Goal: Task Accomplishment & Management: Manage account settings

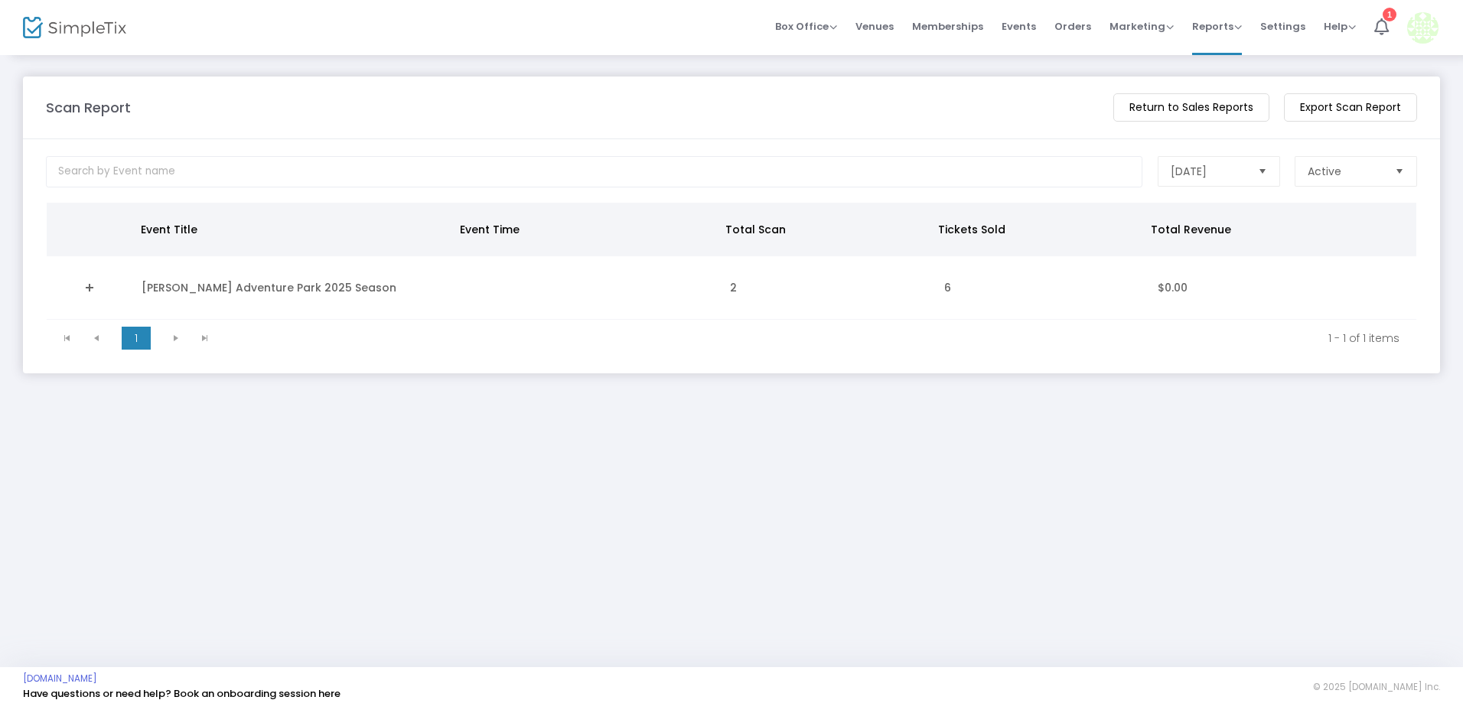
click at [319, 143] on m-panel-content "[DATE] Active What should this report's date range? Event Title Event Time Tota…" at bounding box center [731, 256] width 1417 height 234
click at [1079, 21] on span "Orders" at bounding box center [1072, 26] width 37 height 39
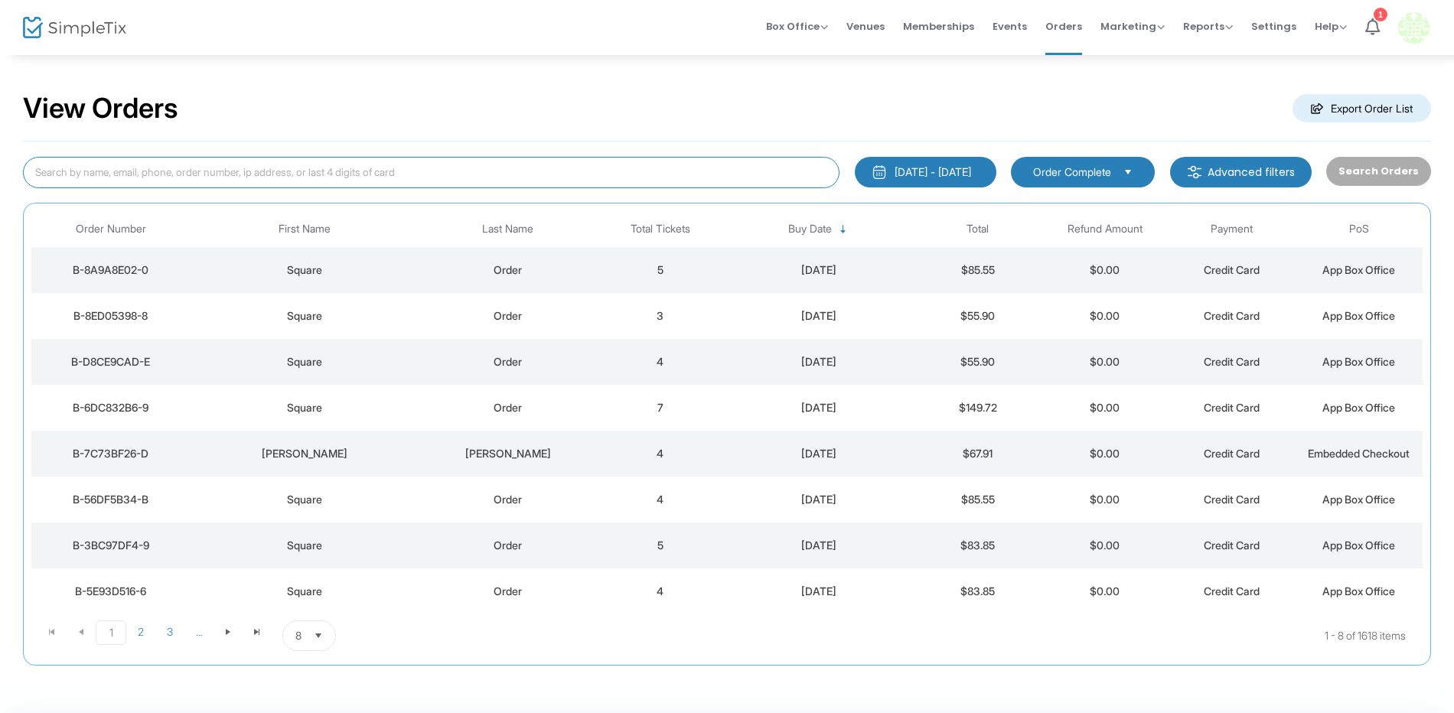
click at [327, 168] on input at bounding box center [431, 172] width 816 height 31
type input "[PERSON_NAME]"
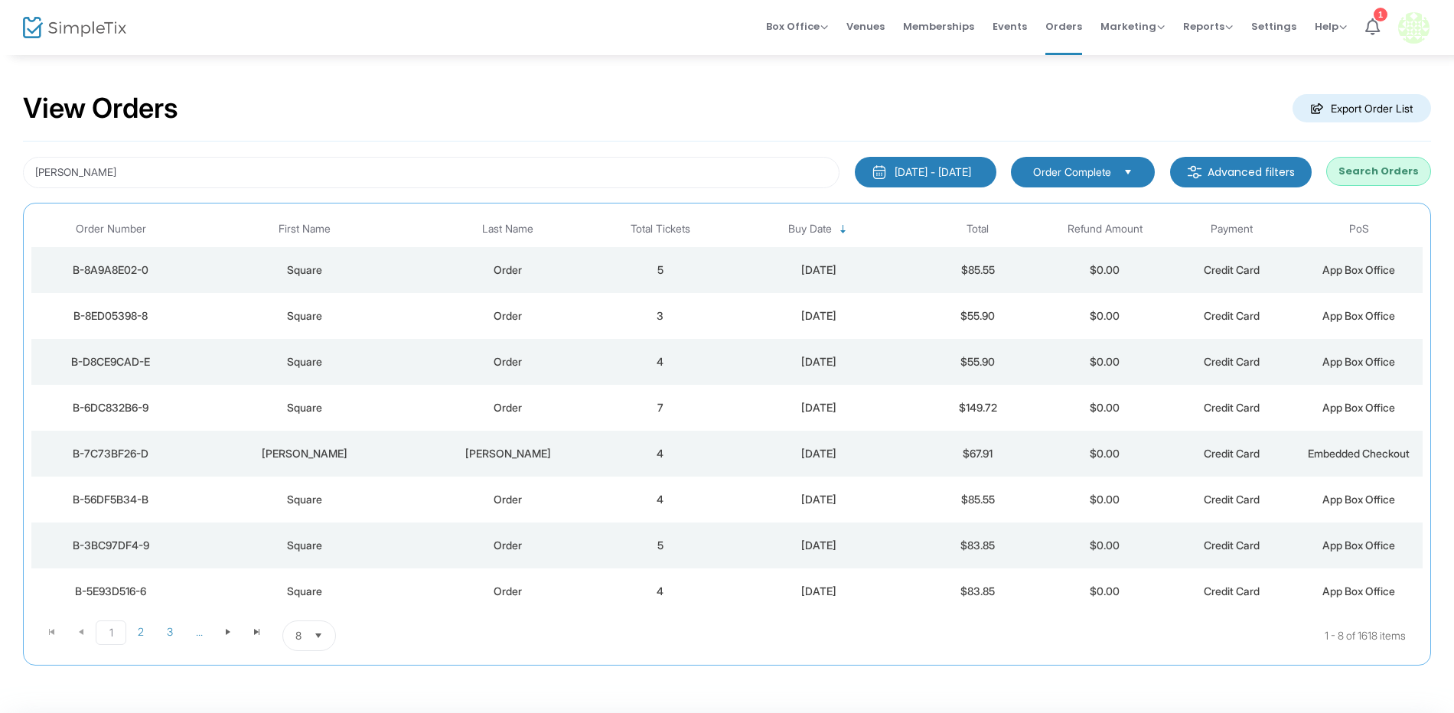
click at [1411, 168] on button "Search Orders" at bounding box center [1378, 171] width 105 height 29
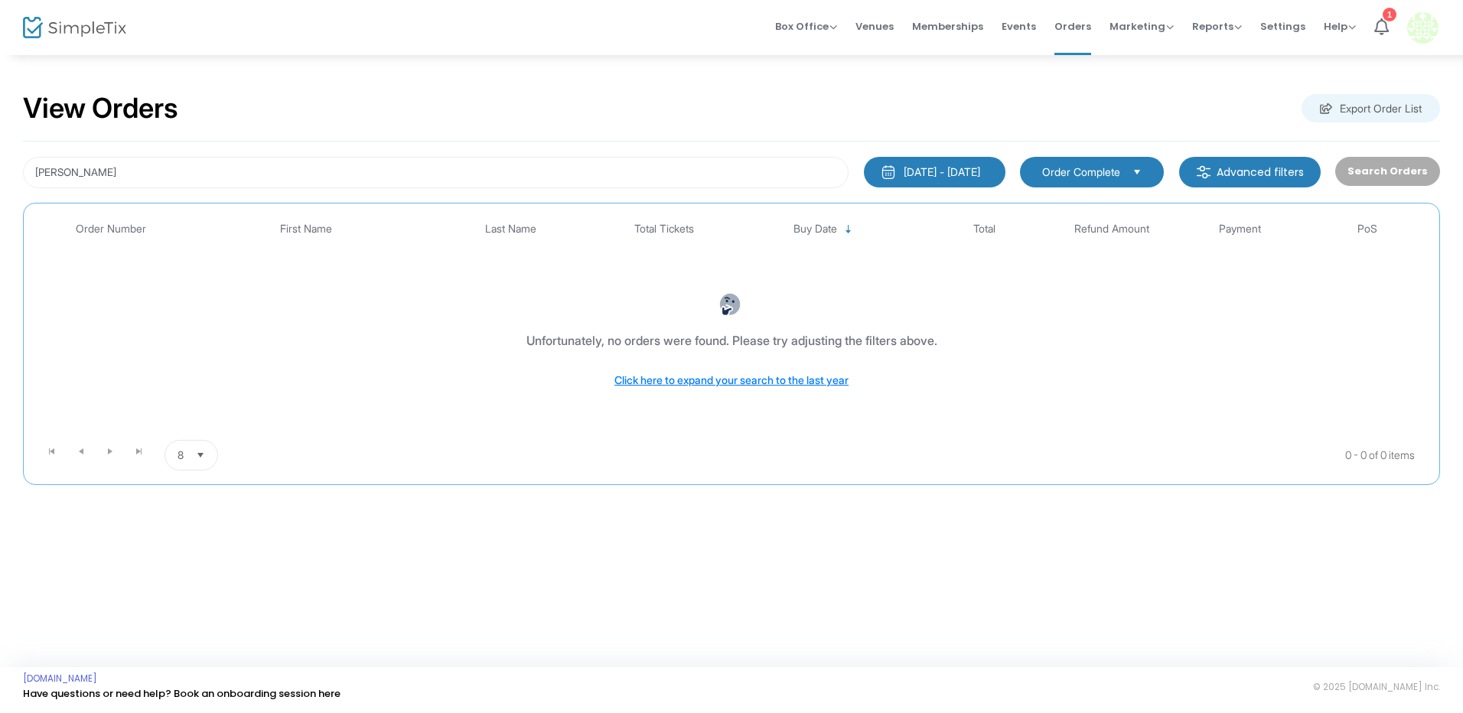
click at [930, 157] on button "[DATE] - [DATE]" at bounding box center [935, 172] width 142 height 31
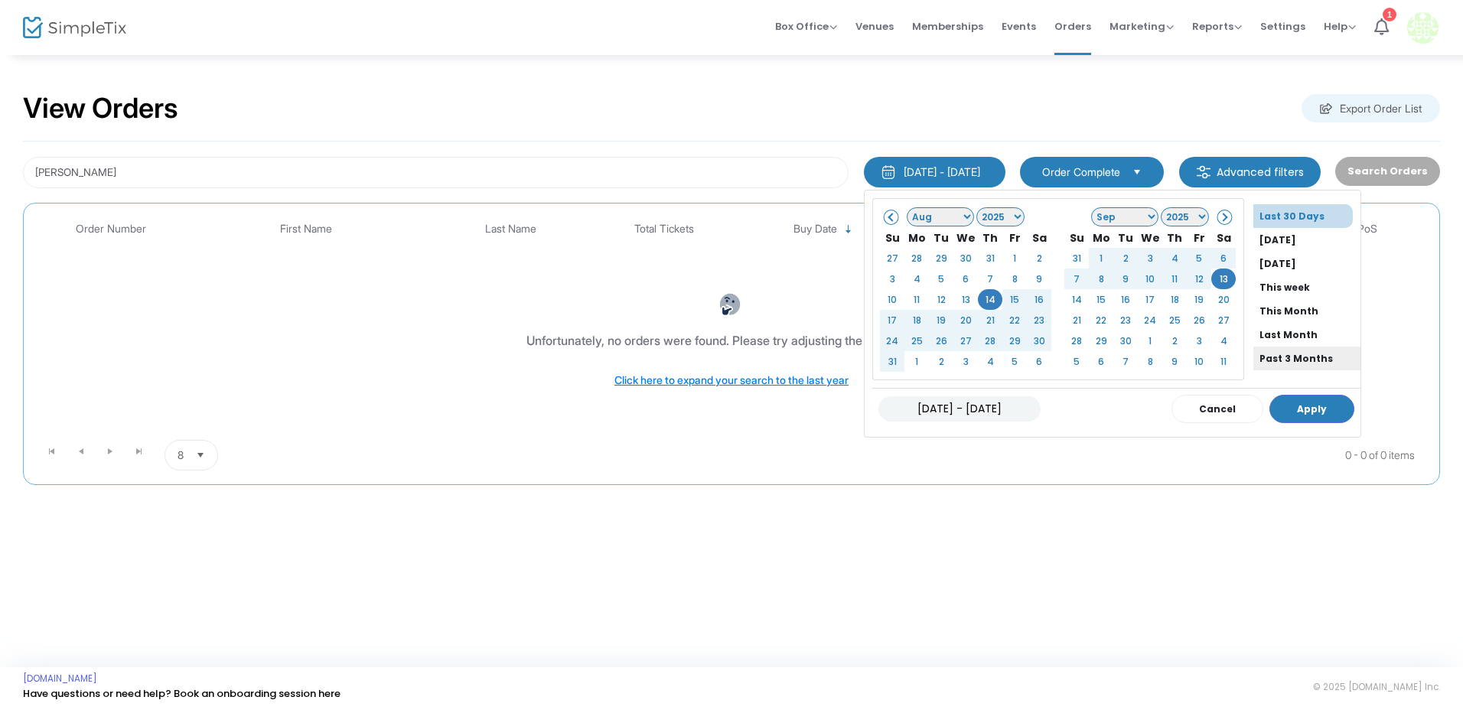
click at [1256, 356] on li "Past 3 Months" at bounding box center [1306, 359] width 107 height 24
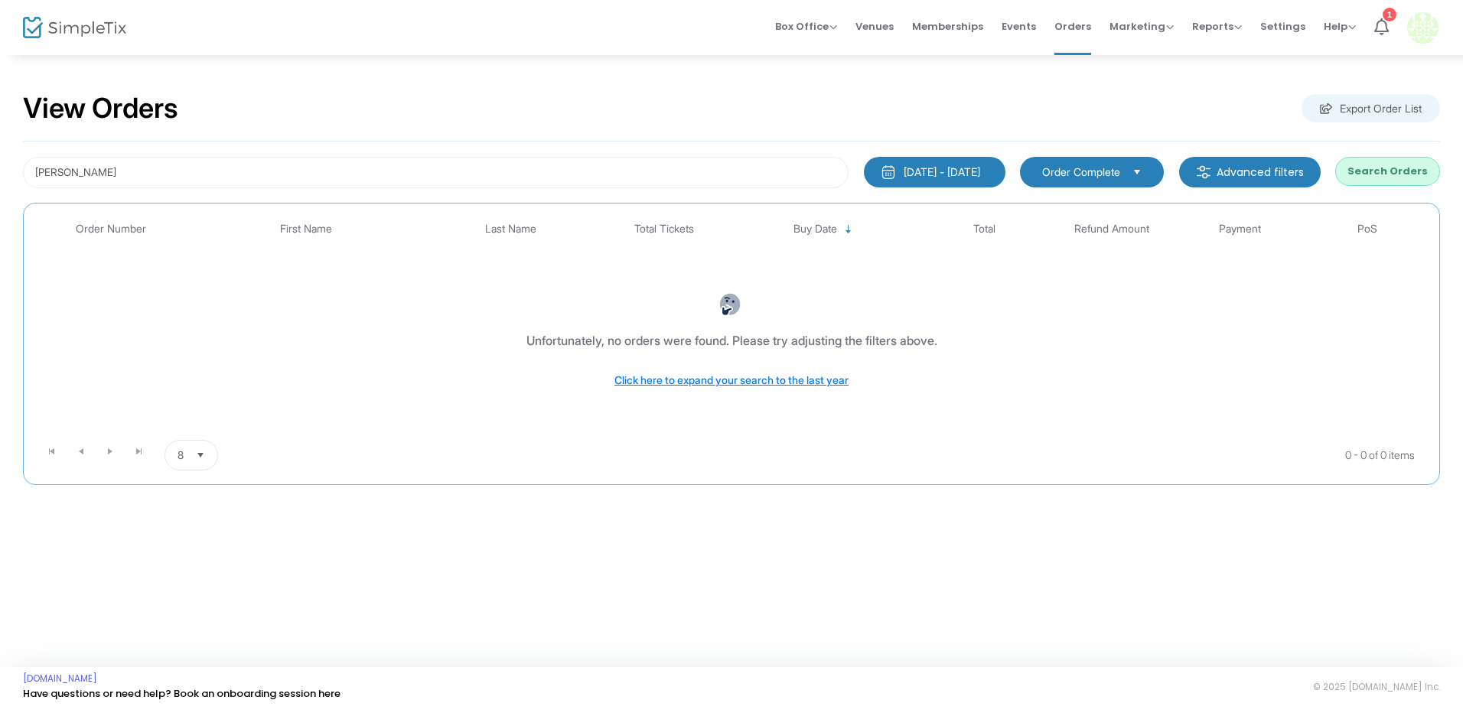
click at [1421, 163] on button "Search Orders" at bounding box center [1387, 171] width 105 height 29
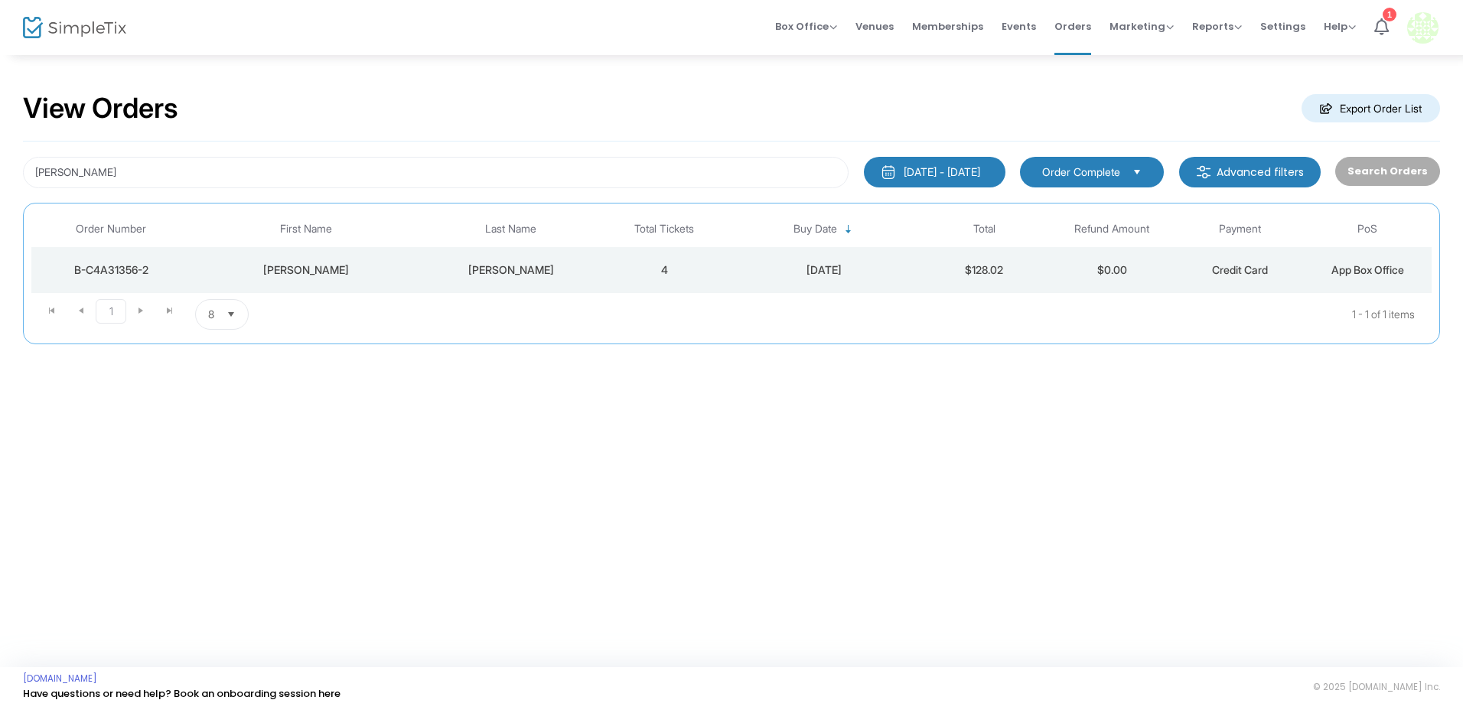
click at [403, 266] on div "[PERSON_NAME]" at bounding box center [306, 269] width 223 height 15
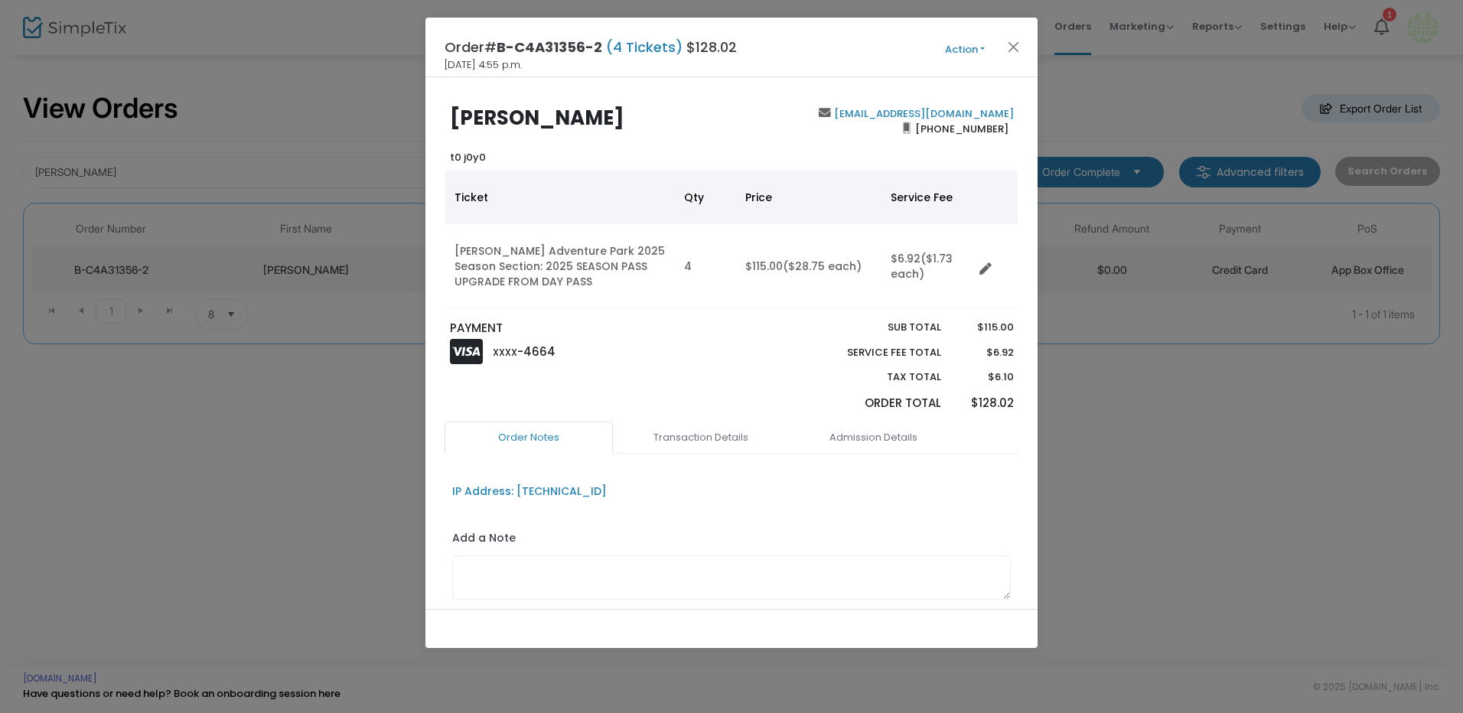
click at [1187, 566] on ngb-modal-window "Order# B-C4A31356-2 (4 Tickets) $128.02 [DATE] 4:55 p.m. Action Mark Admitted E…" at bounding box center [731, 356] width 1463 height 713
click at [980, 43] on button "Action" at bounding box center [965, 49] width 92 height 17
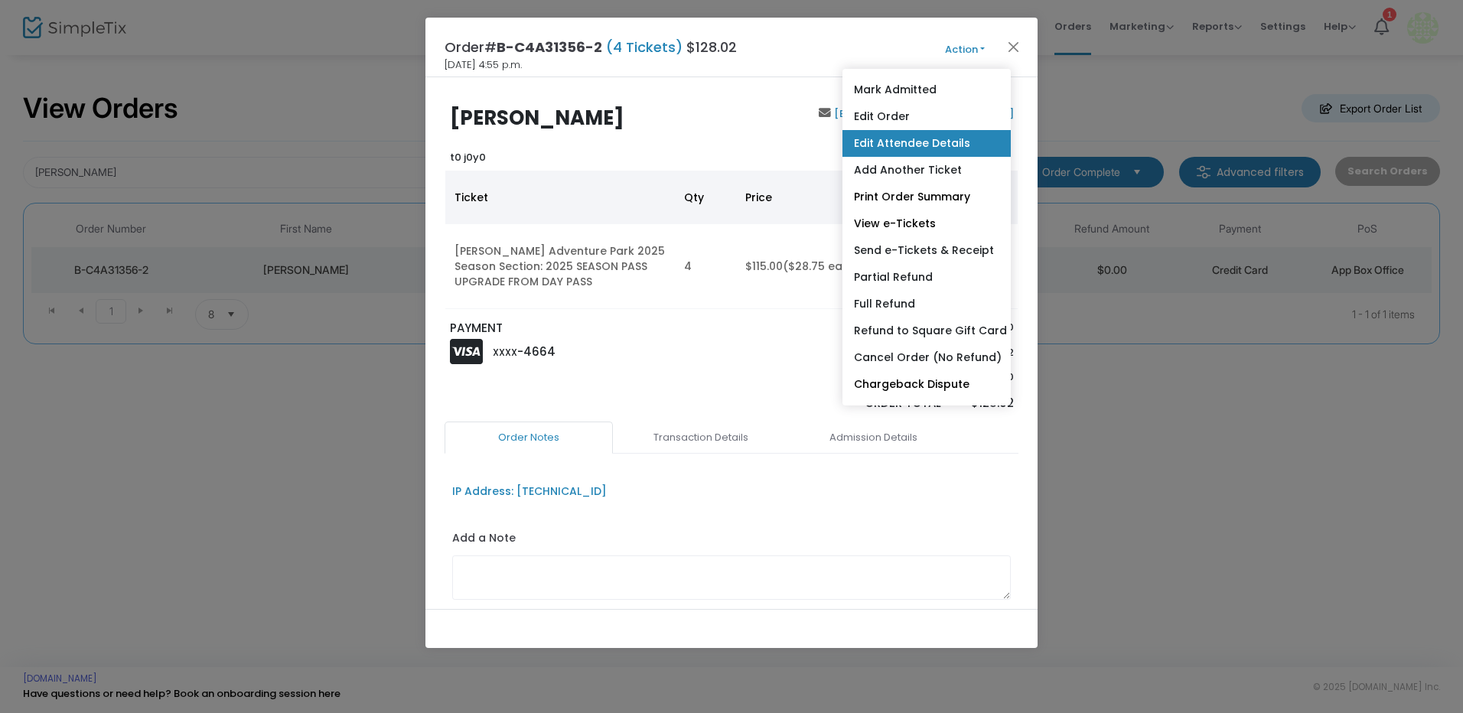
click at [916, 144] on link "Edit Attendee Details" at bounding box center [926, 143] width 168 height 27
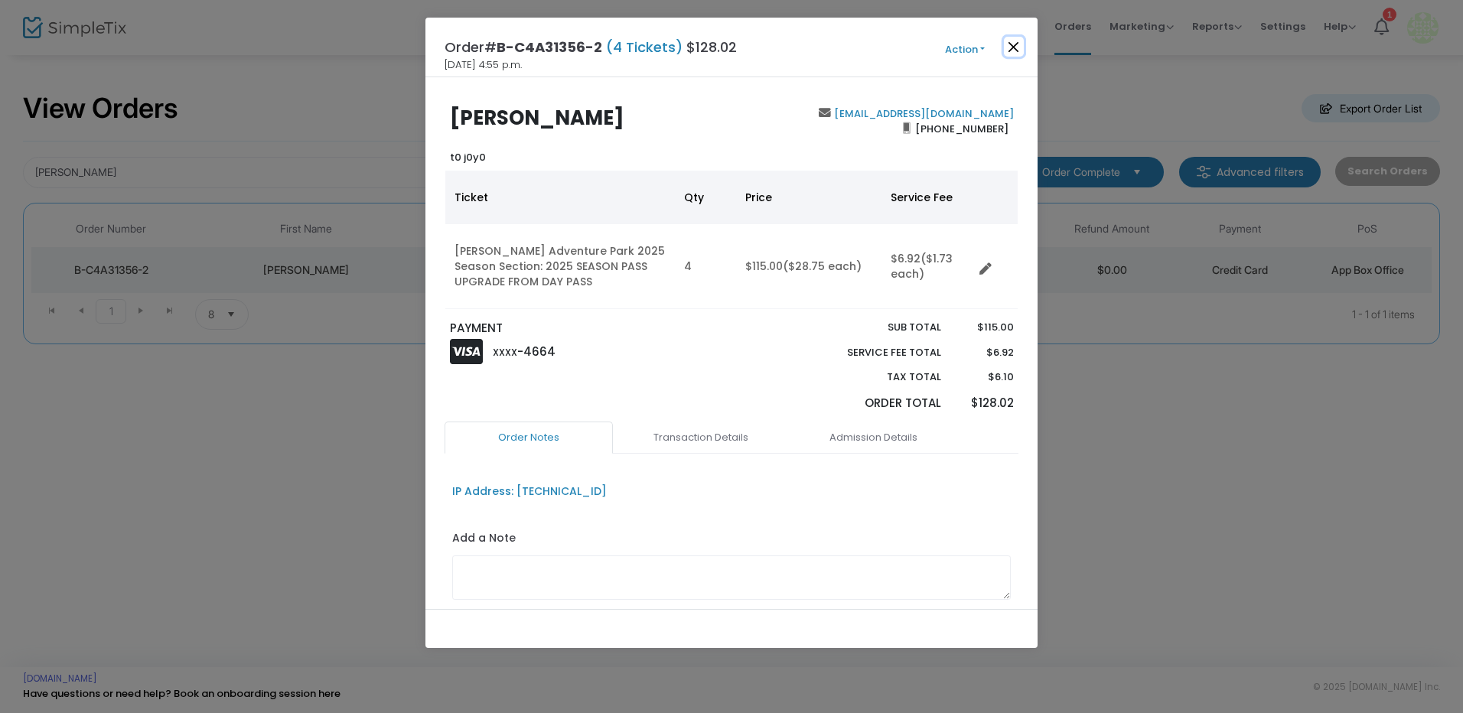
click at [1016, 38] on button "Close" at bounding box center [1014, 47] width 20 height 20
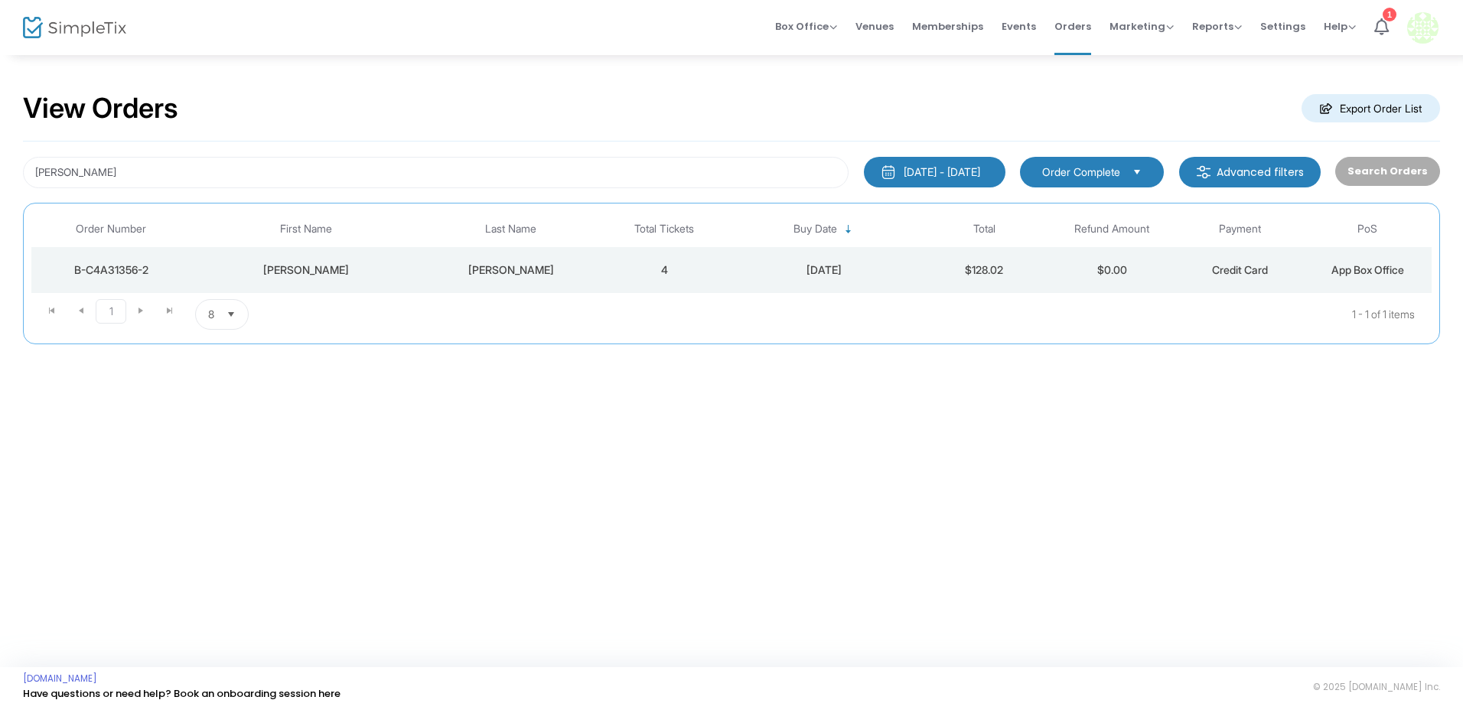
click at [149, 516] on div "View Orders Export Order List [PERSON_NAME] [DATE] - [DATE] Last 30 Days [DATE]…" at bounding box center [731, 361] width 1463 height 614
click at [52, 34] on img at bounding box center [74, 28] width 103 height 22
